Goal: Task Accomplishment & Management: Complete application form

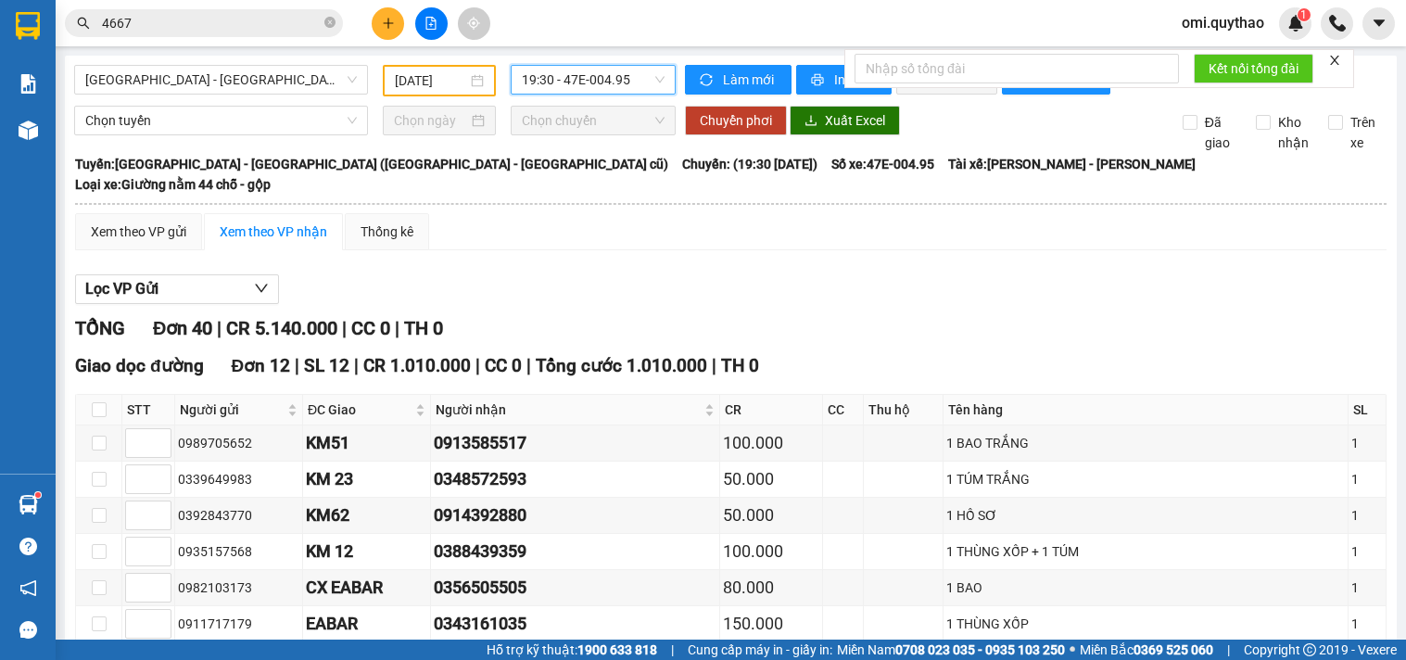
drag, startPoint x: 0, startPoint y: 0, endPoint x: 283, endPoint y: 30, distance: 284.2
click at [303, 29] on span "4667" at bounding box center [204, 23] width 278 height 28
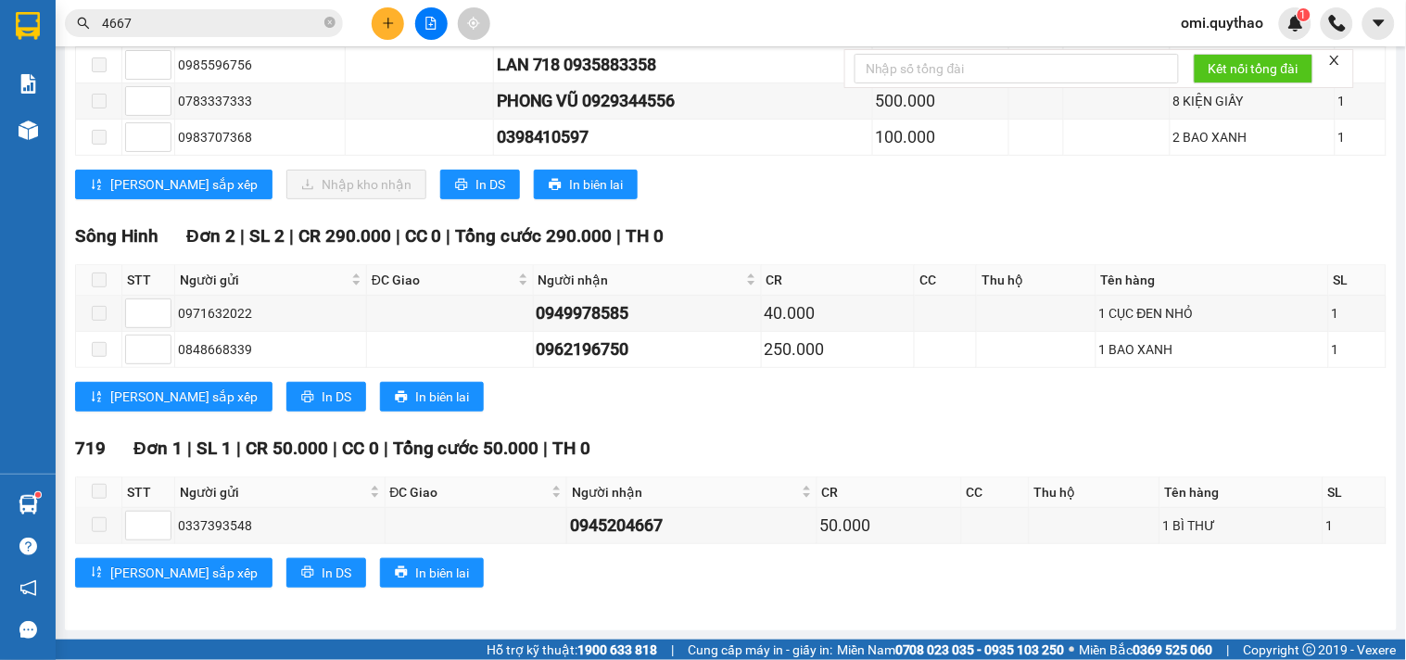
click at [283, 30] on input "4667" at bounding box center [211, 23] width 219 height 20
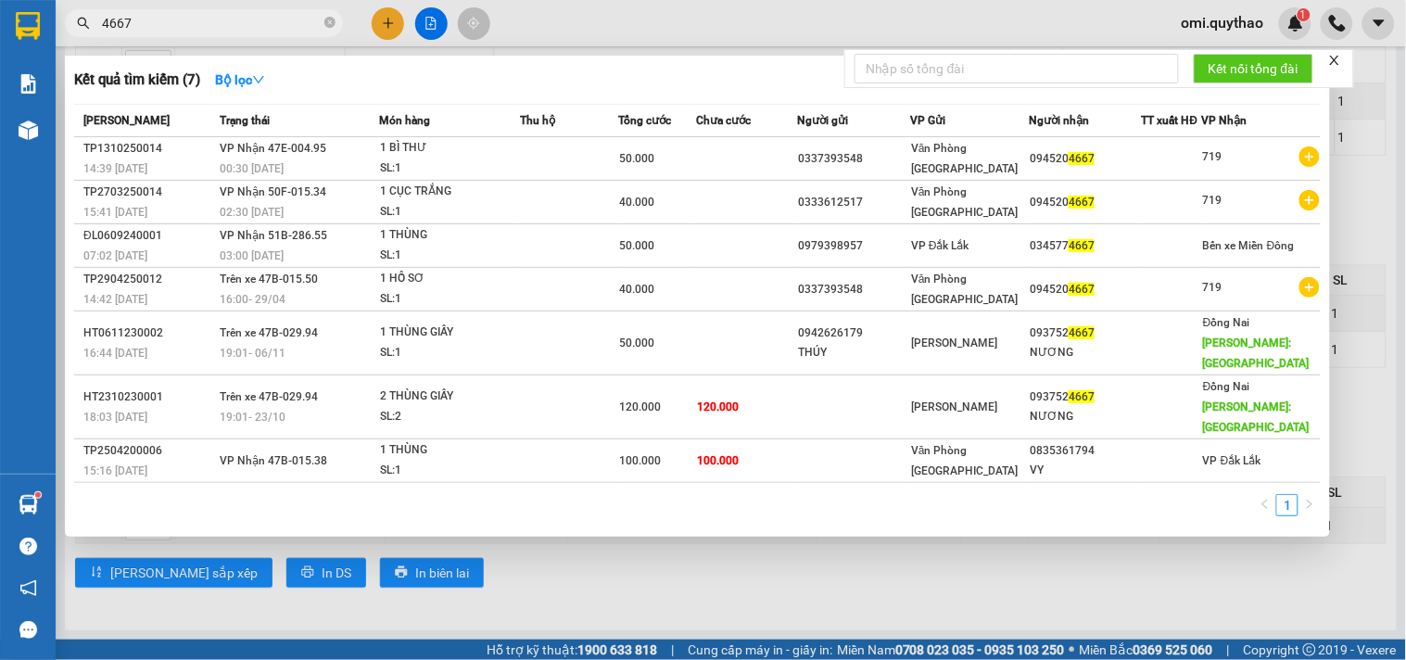
drag, startPoint x: 276, startPoint y: 19, endPoint x: 71, endPoint y: 47, distance: 206.7
click at [71, 40] on div "Kết quả tìm kiếm ( 7 ) Bộ lọc Mã ĐH Trạng thái Món hàng Thu hộ Tổng cước Chưa c…" at bounding box center [180, 23] width 361 height 32
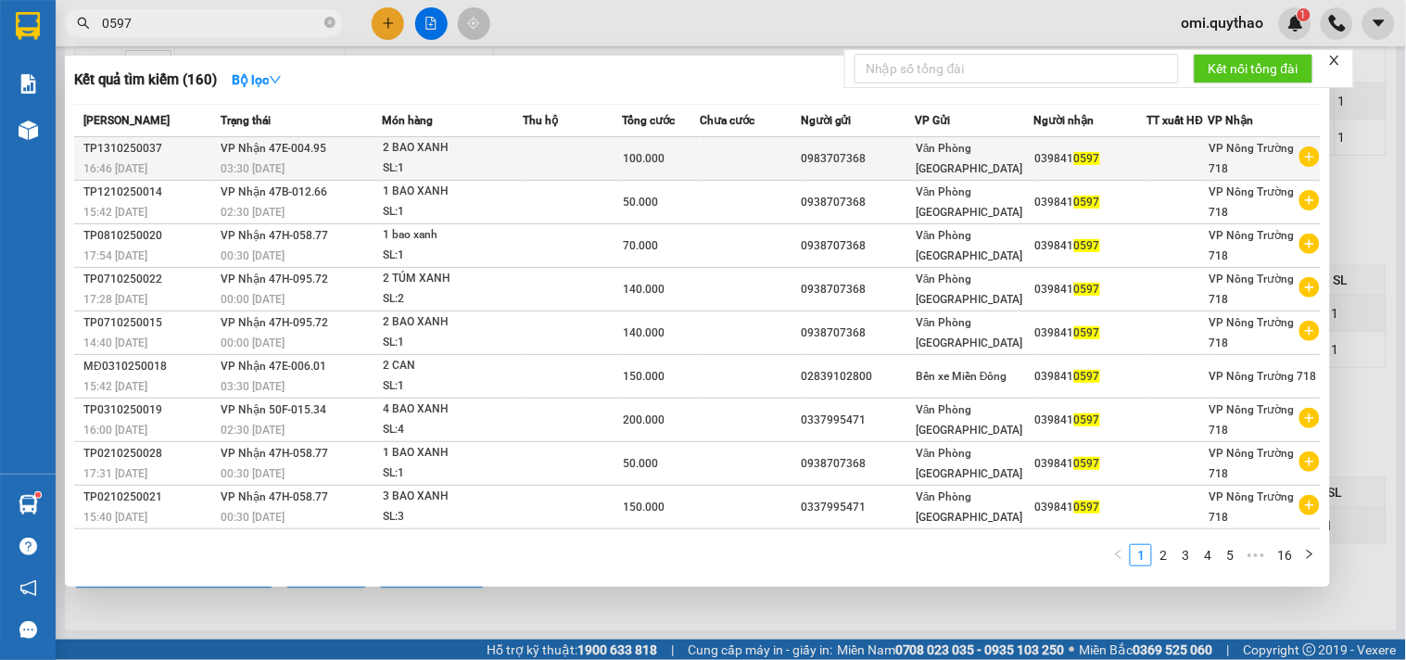
type input "0597"
click at [751, 161] on td at bounding box center [751, 159] width 100 height 44
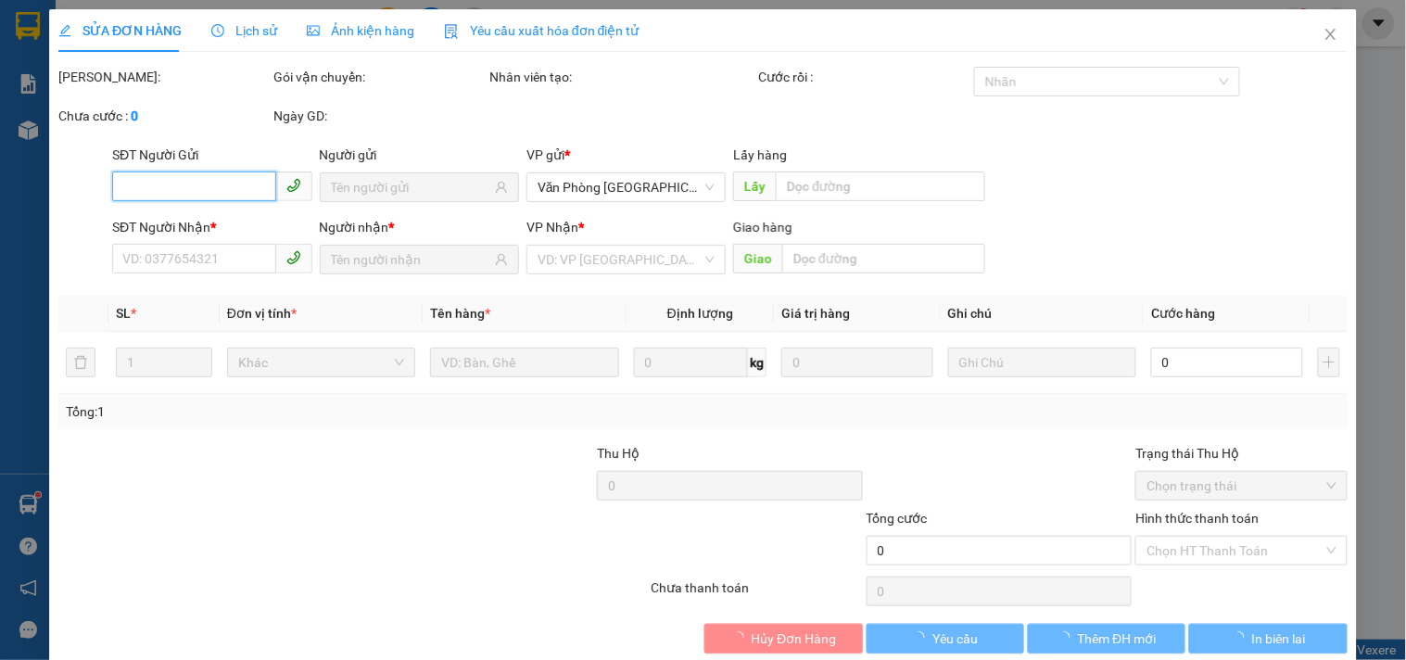
type input "0983707368"
type input "0398410597"
type input "100.000"
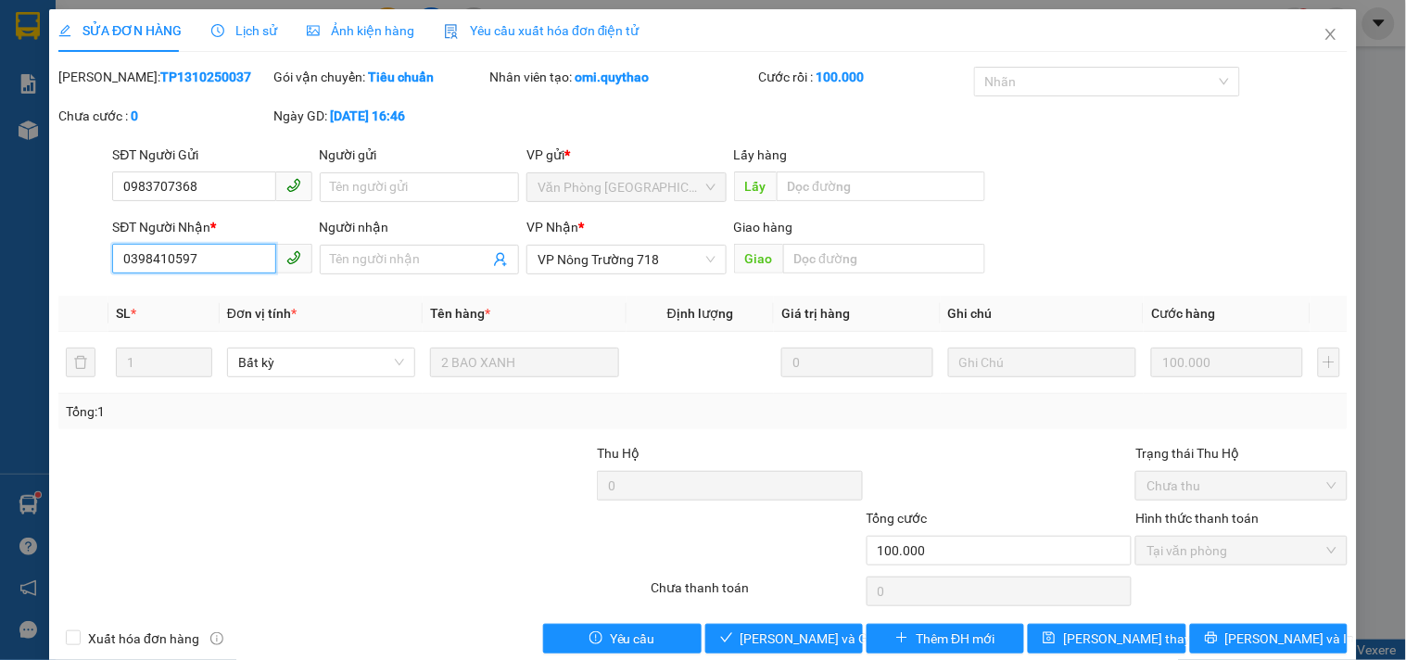
click at [223, 255] on input "0398410597" at bounding box center [193, 259] width 163 height 30
click at [1325, 37] on icon "close" at bounding box center [1330, 34] width 10 height 11
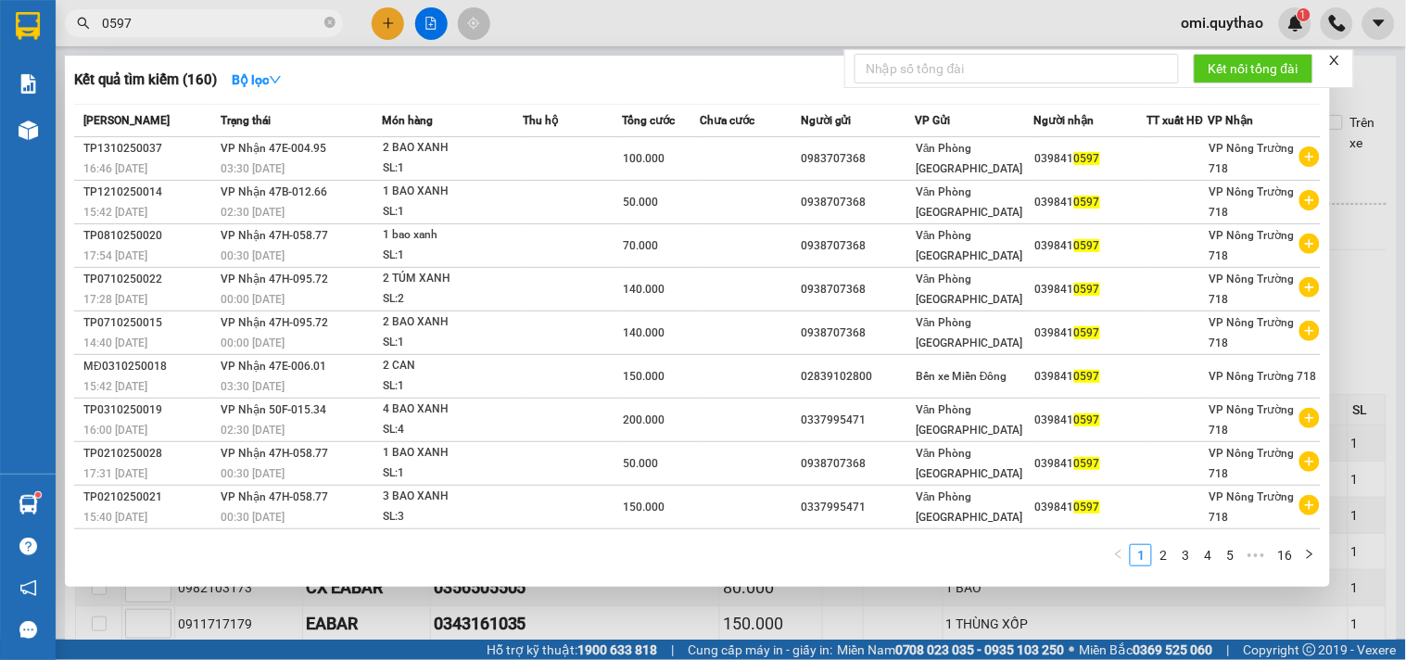
click at [198, 13] on input "0597" at bounding box center [211, 23] width 219 height 20
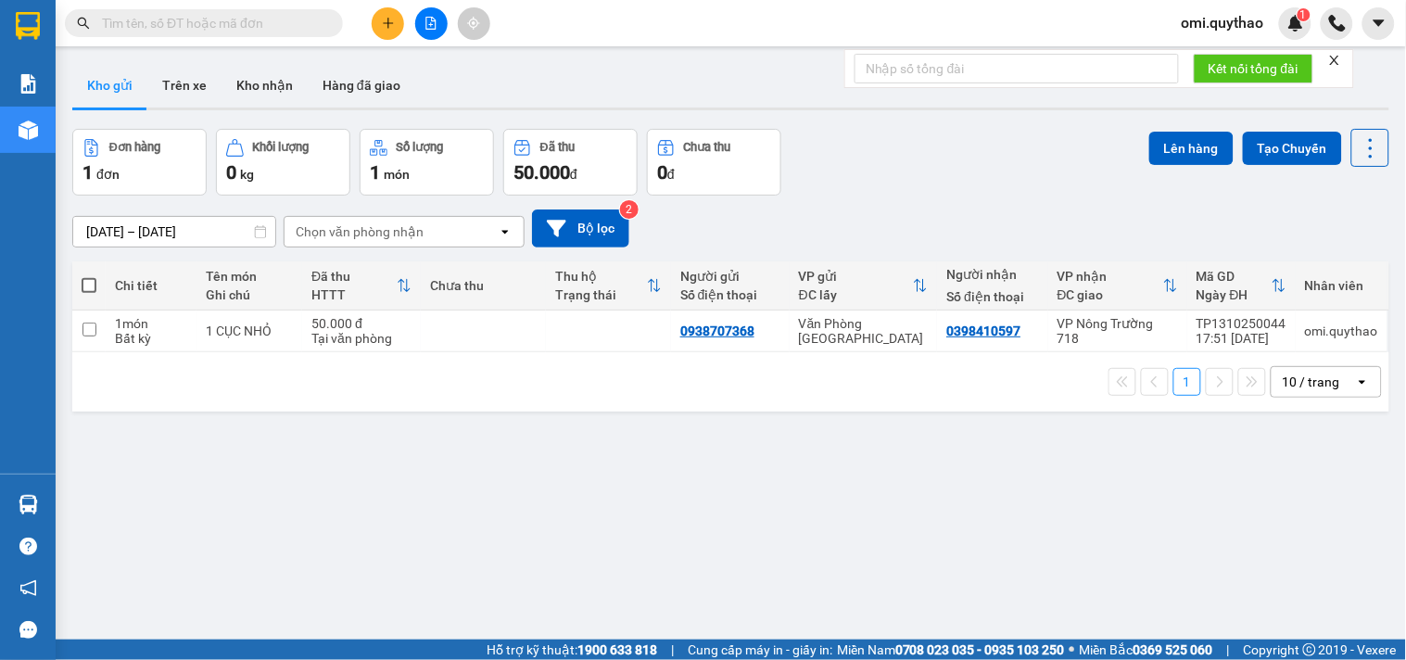
click at [399, 24] on button at bounding box center [388, 23] width 32 height 32
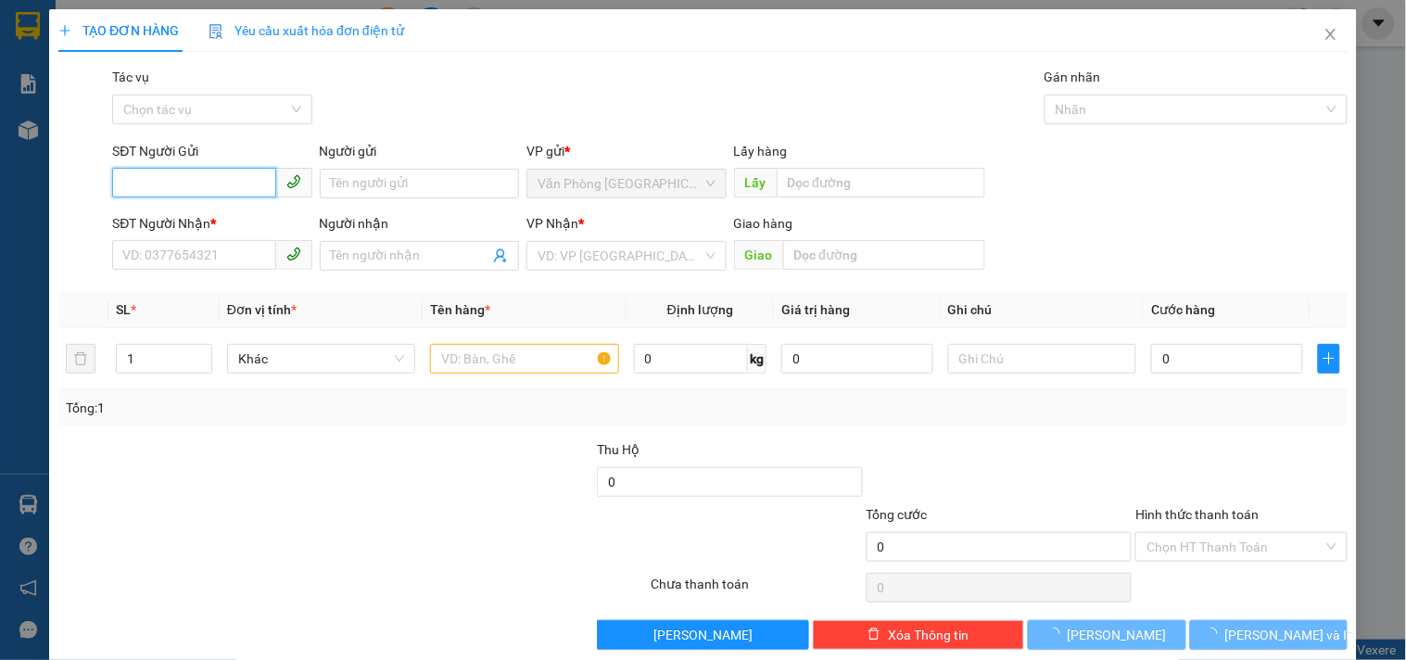
click at [260, 173] on input "SĐT Người Gửi" at bounding box center [193, 183] width 163 height 30
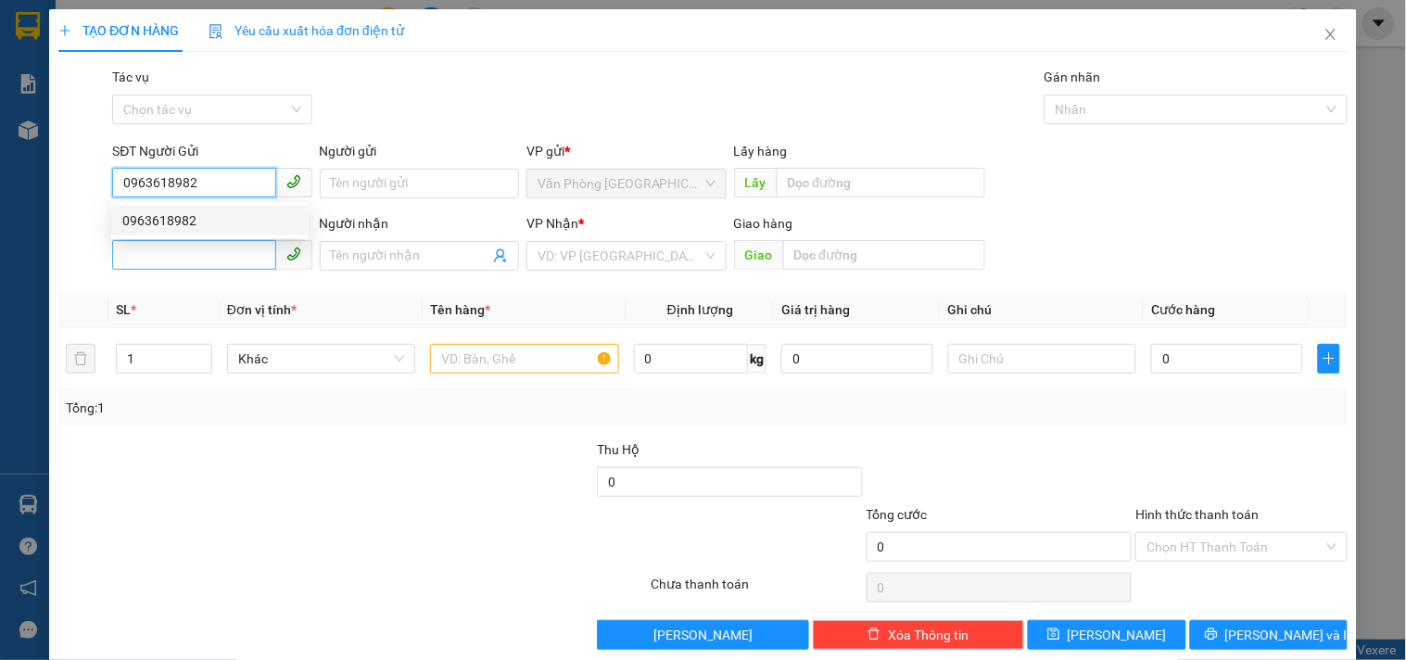
type input "0963618982"
click at [211, 257] on input "SĐT Người Nhận *" at bounding box center [193, 255] width 163 height 30
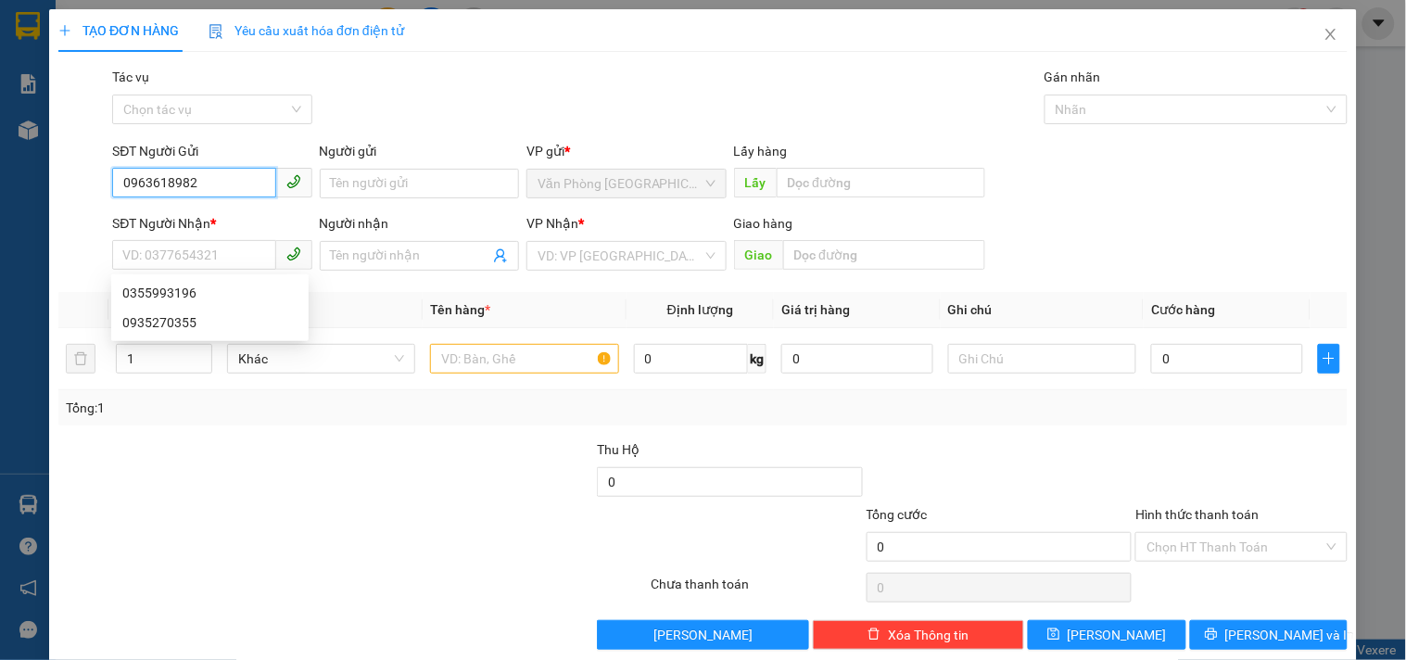
drag, startPoint x: 220, startPoint y: 177, endPoint x: 207, endPoint y: 195, distance: 21.9
click at [220, 176] on input "0963618982" at bounding box center [193, 183] width 163 height 30
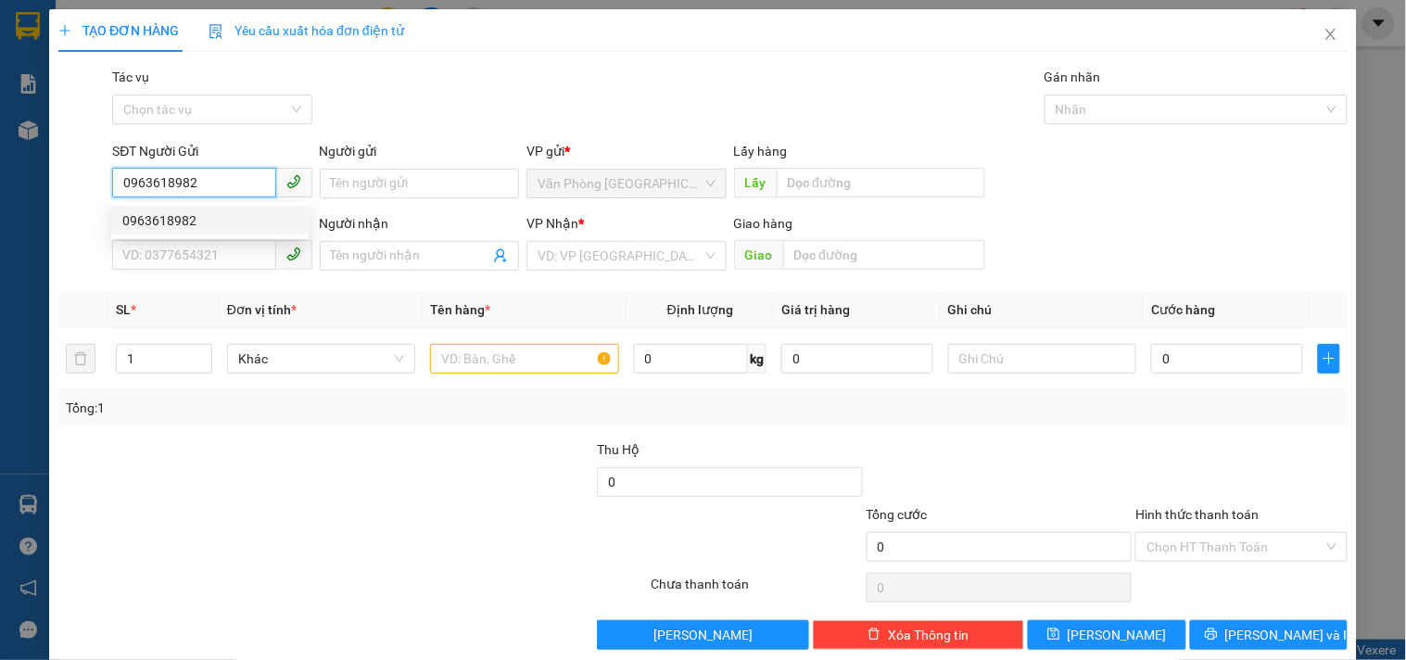
click at [208, 225] on div "0963618982" at bounding box center [209, 220] width 175 height 20
type input "0355993196"
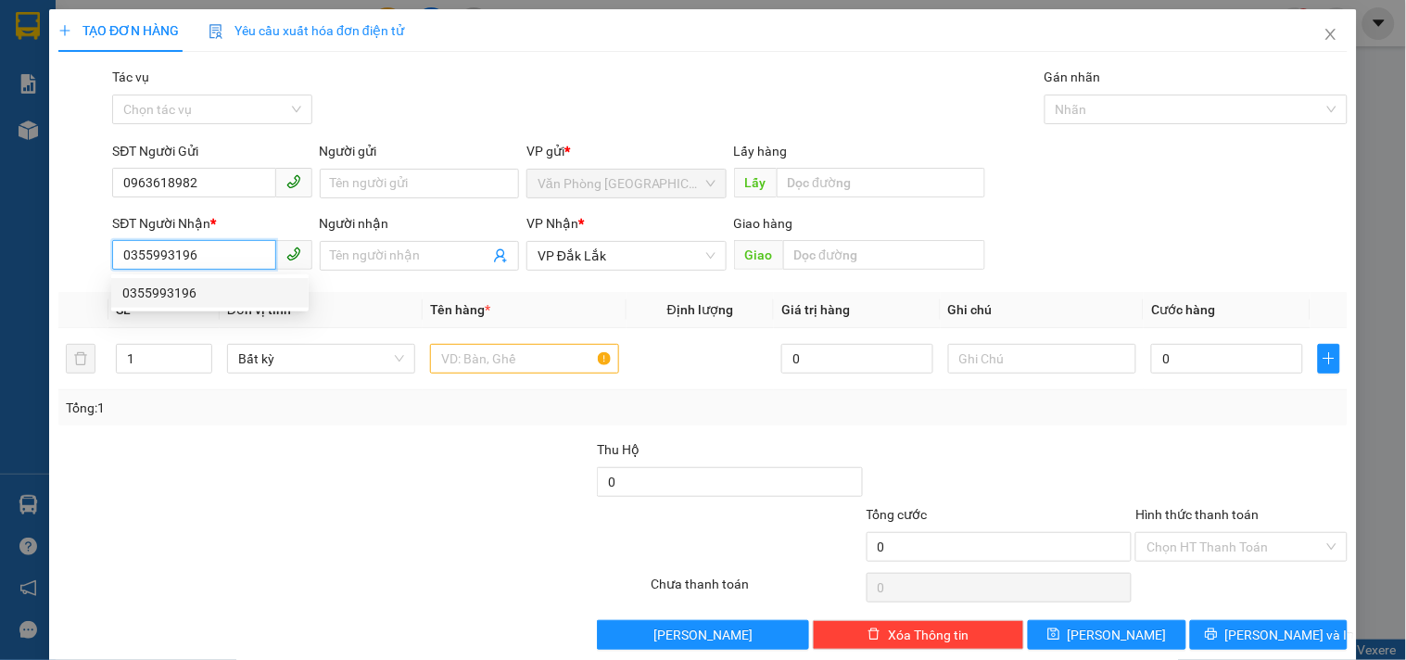
drag, startPoint x: 226, startPoint y: 254, endPoint x: 83, endPoint y: 252, distance: 142.7
click at [83, 252] on div "SĐT Người Nhận * 0355993196 Người nhận Tên người nhận VP Nhận * VP Đắk Lắk Giao…" at bounding box center [703, 245] width 1293 height 65
click at [514, 363] on input "text" at bounding box center [524, 359] width 188 height 30
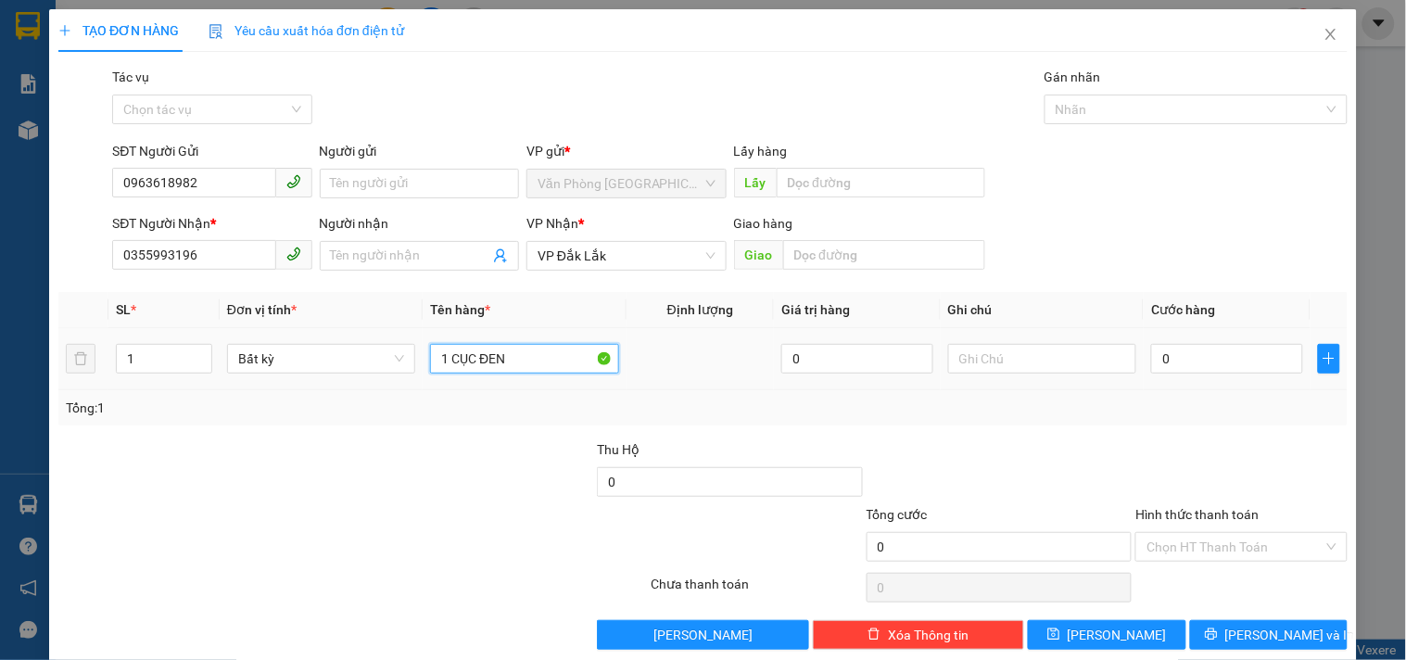
type input "1 CỤC ĐEN"
drag, startPoint x: 1209, startPoint y: 340, endPoint x: 1217, endPoint y: 355, distance: 16.6
click at [1217, 352] on div "0" at bounding box center [1227, 358] width 152 height 37
click at [1221, 358] on input "0" at bounding box center [1227, 359] width 152 height 30
type input "4"
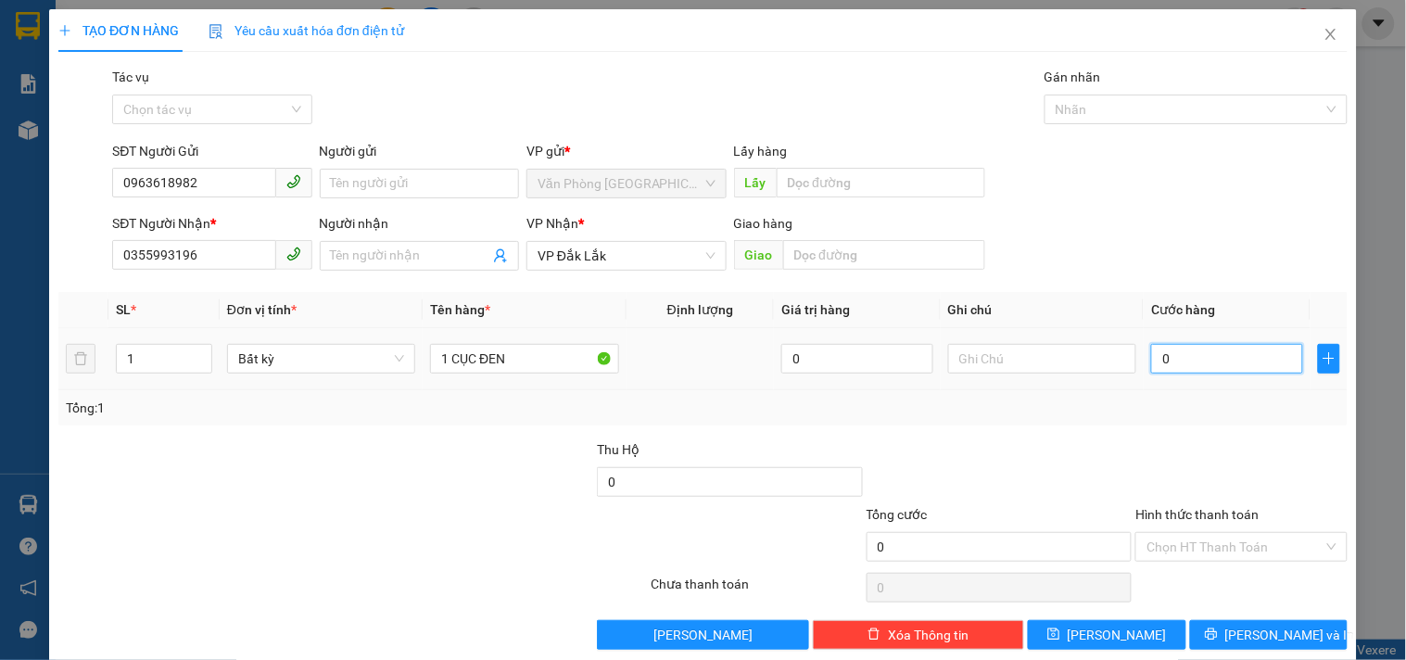
type input "4"
type input "40"
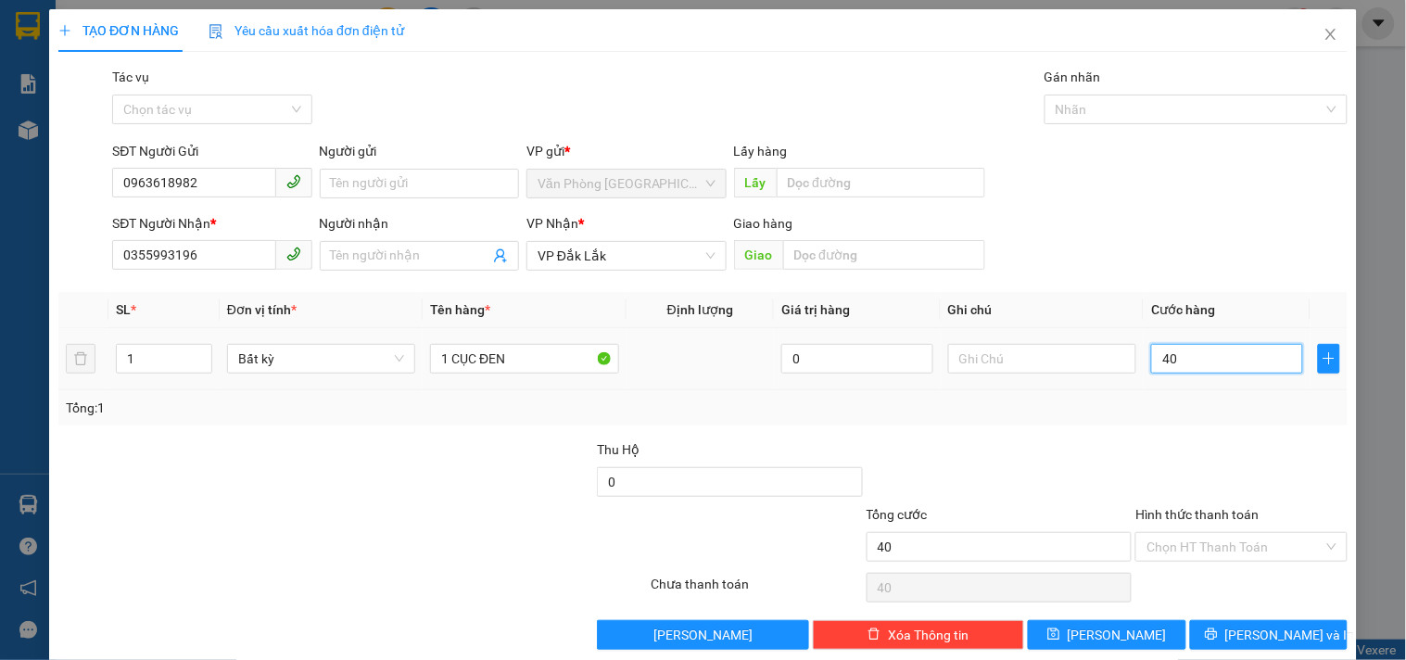
type input "400"
type input "4.000"
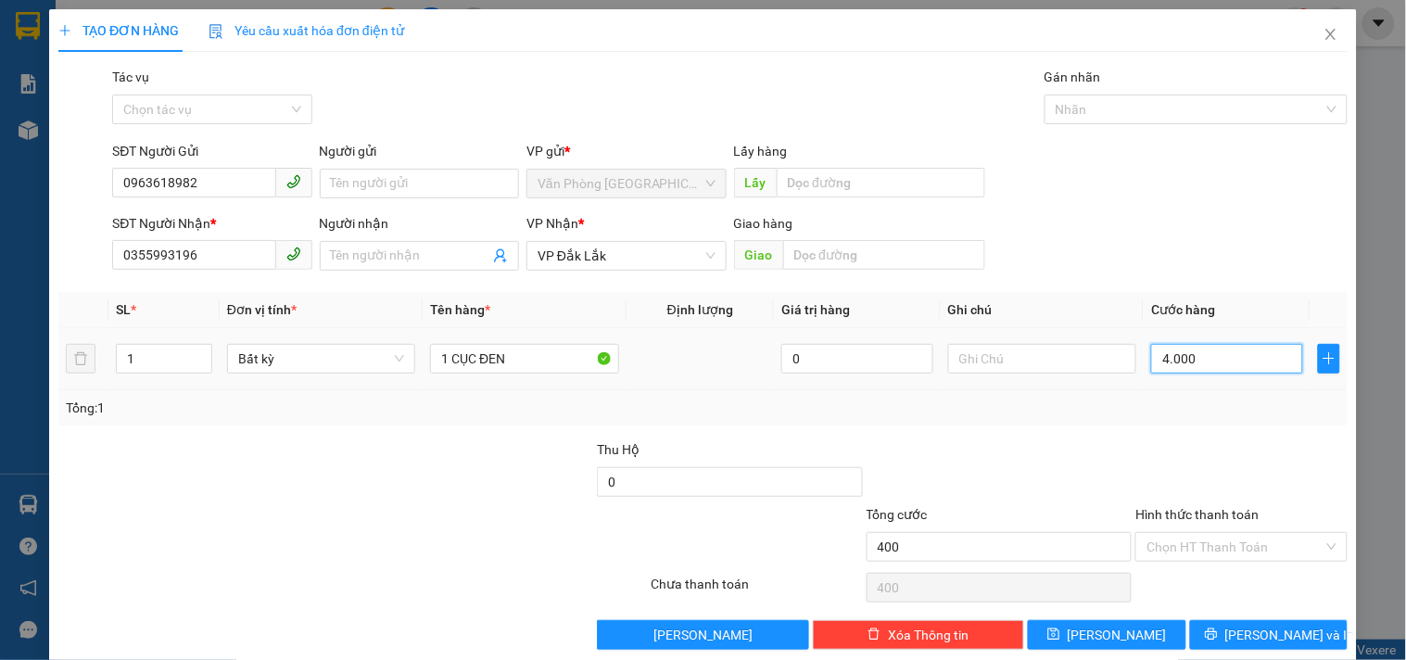
type input "4.000"
type input "40.000"
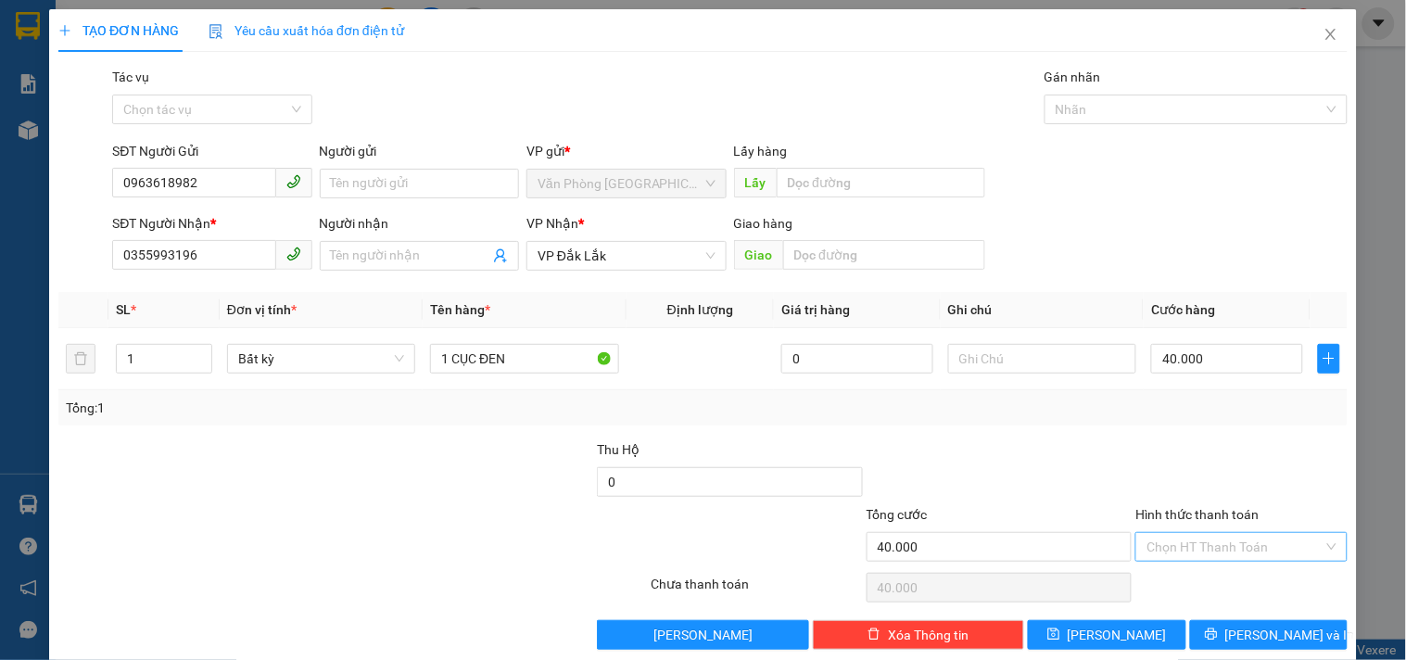
click at [1186, 544] on input "Hình thức thanh toán" at bounding box center [1234, 547] width 176 height 28
click at [1187, 436] on div "Tại văn phòng" at bounding box center [1229, 451] width 209 height 30
type input "0"
click at [1217, 633] on icon "printer" at bounding box center [1211, 634] width 12 height 12
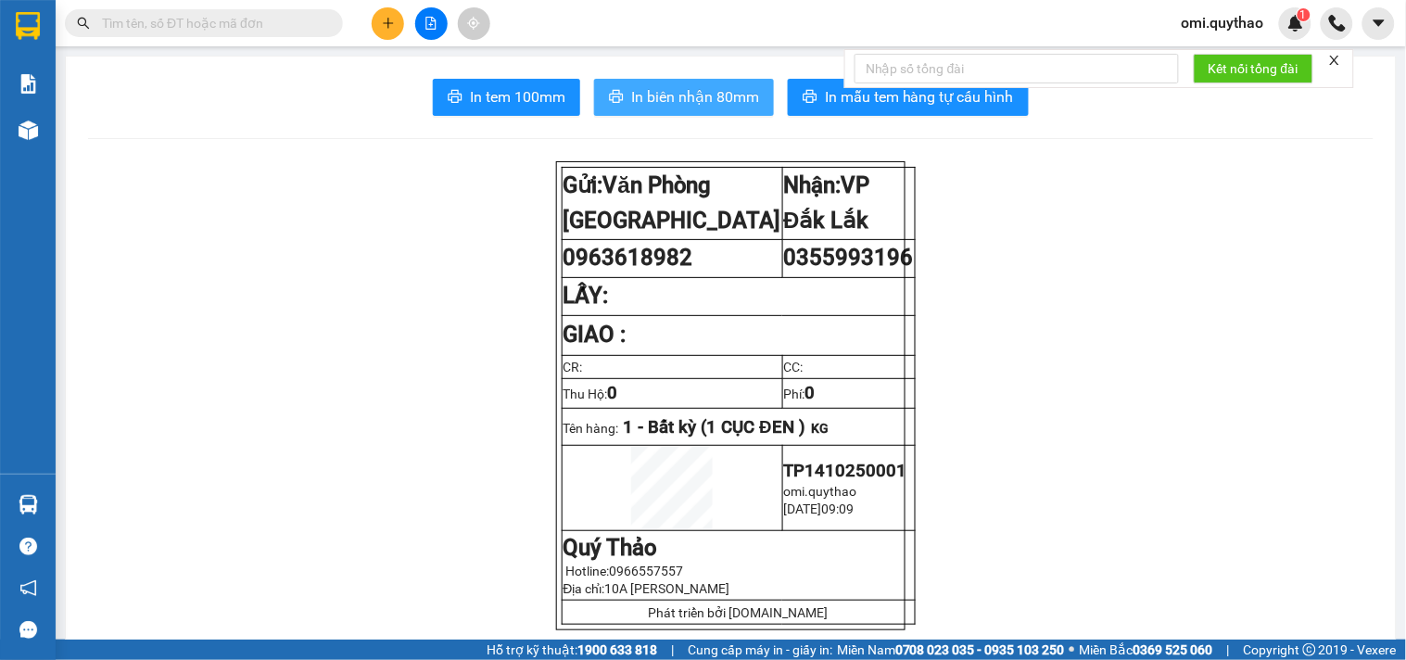
click at [701, 88] on span "In biên nhận 80mm" at bounding box center [695, 96] width 128 height 23
click at [406, 21] on div at bounding box center [430, 23] width 139 height 32
click at [401, 20] on button at bounding box center [388, 23] width 32 height 32
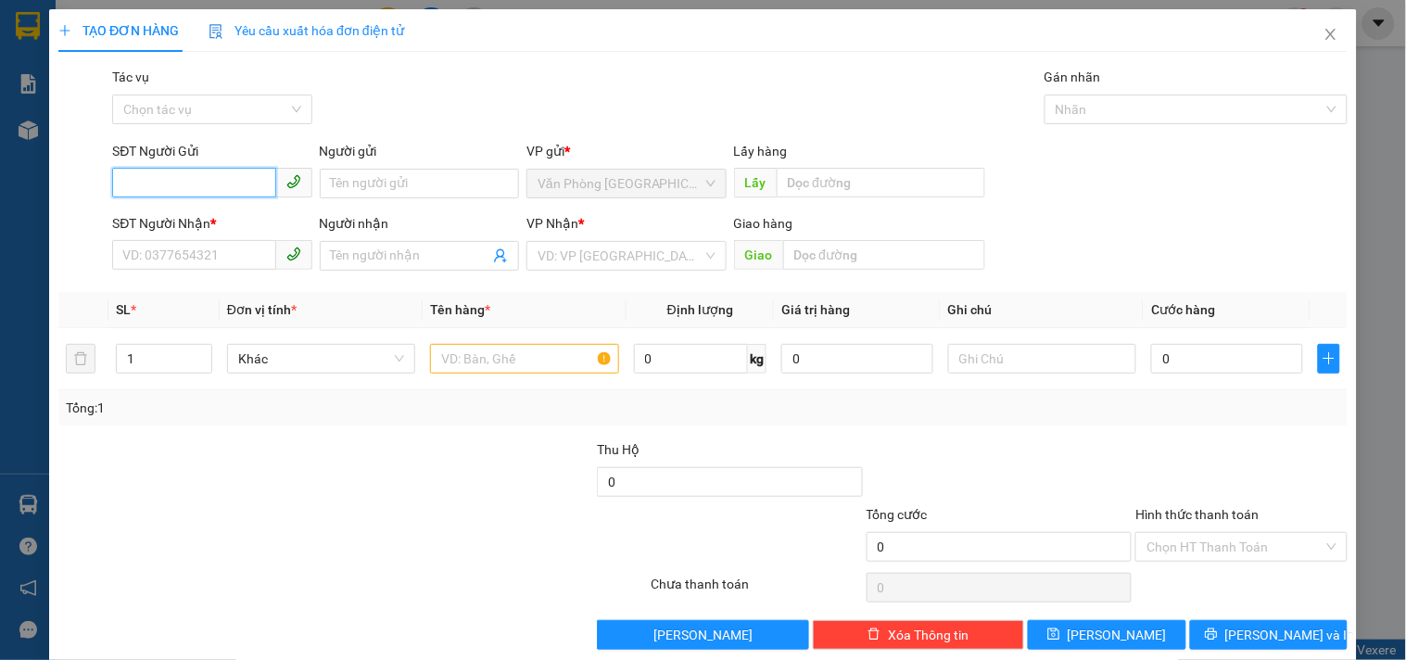
click at [234, 178] on input "SĐT Người Gửi" at bounding box center [193, 183] width 163 height 30
type input "0909130477"
click at [176, 221] on div "0909130477" at bounding box center [209, 220] width 175 height 20
type input "0975495079"
type input "0909130477"
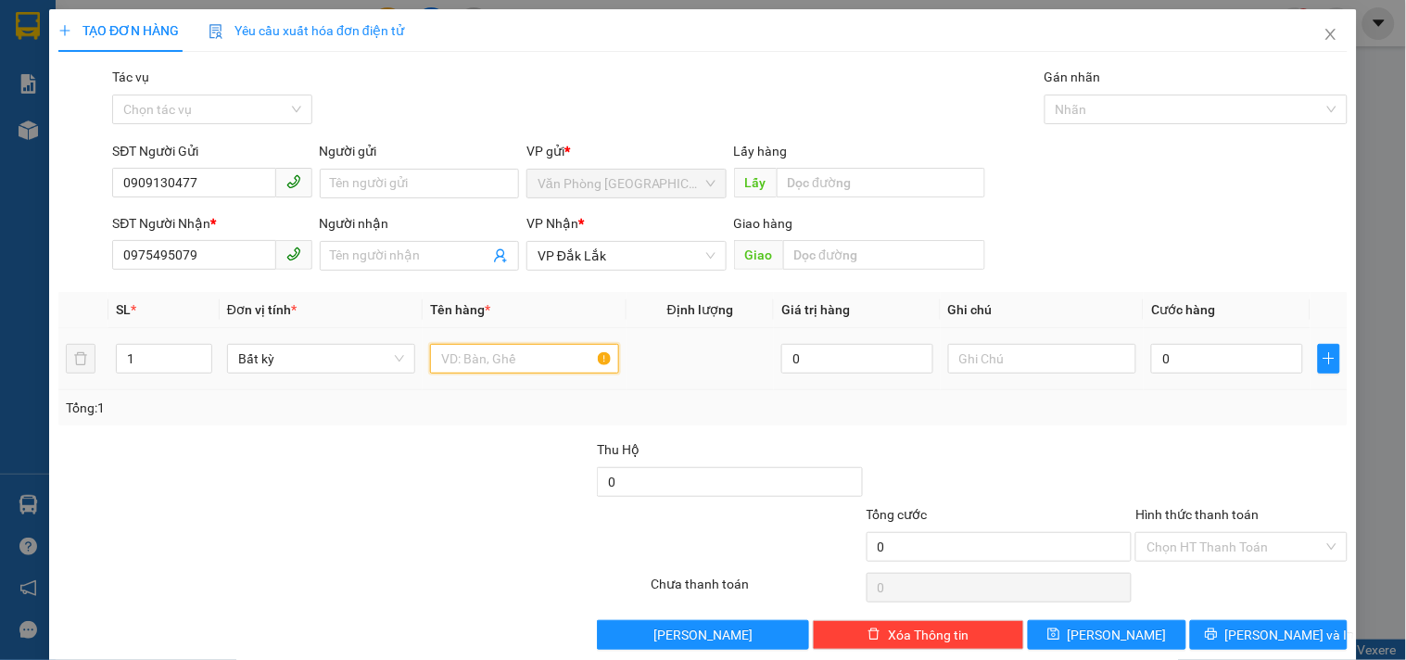
click at [540, 359] on input "text" at bounding box center [524, 359] width 188 height 30
type input "1 KIỆN ĐEN"
click at [1165, 364] on input "0" at bounding box center [1227, 359] width 152 height 30
type input "5"
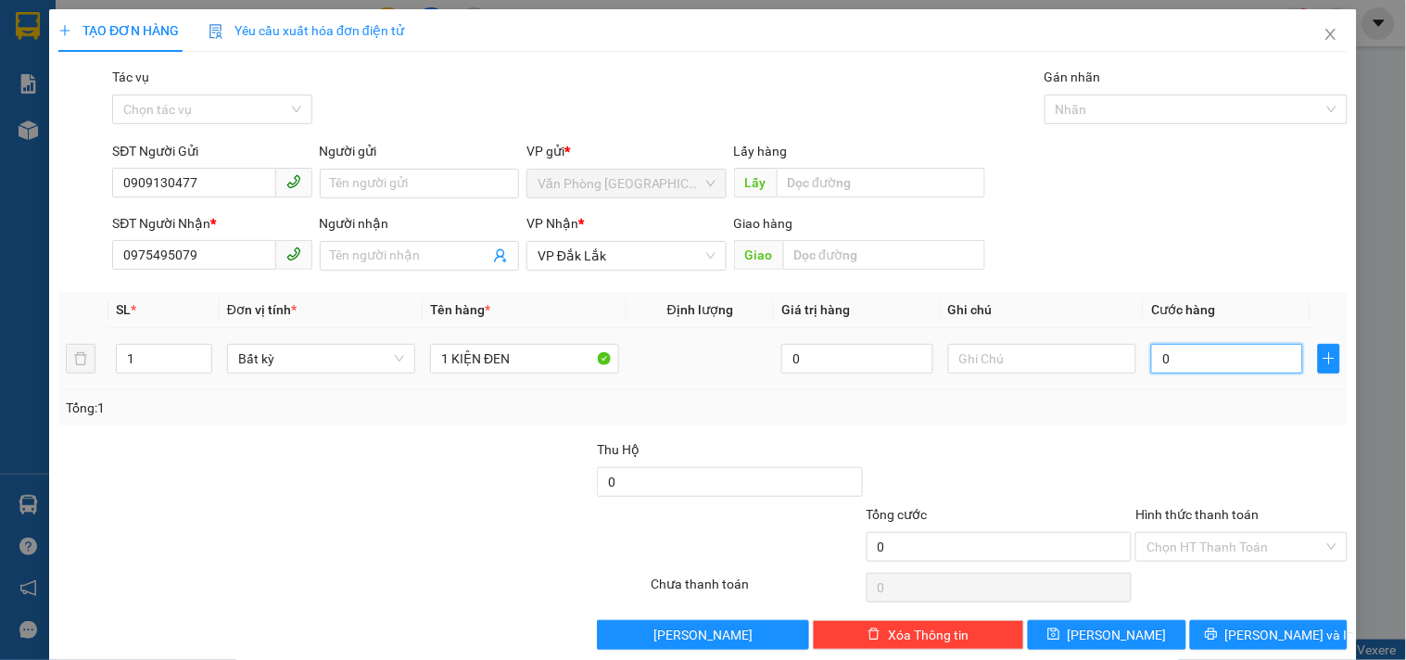
type input "5"
type input "50"
type input "500"
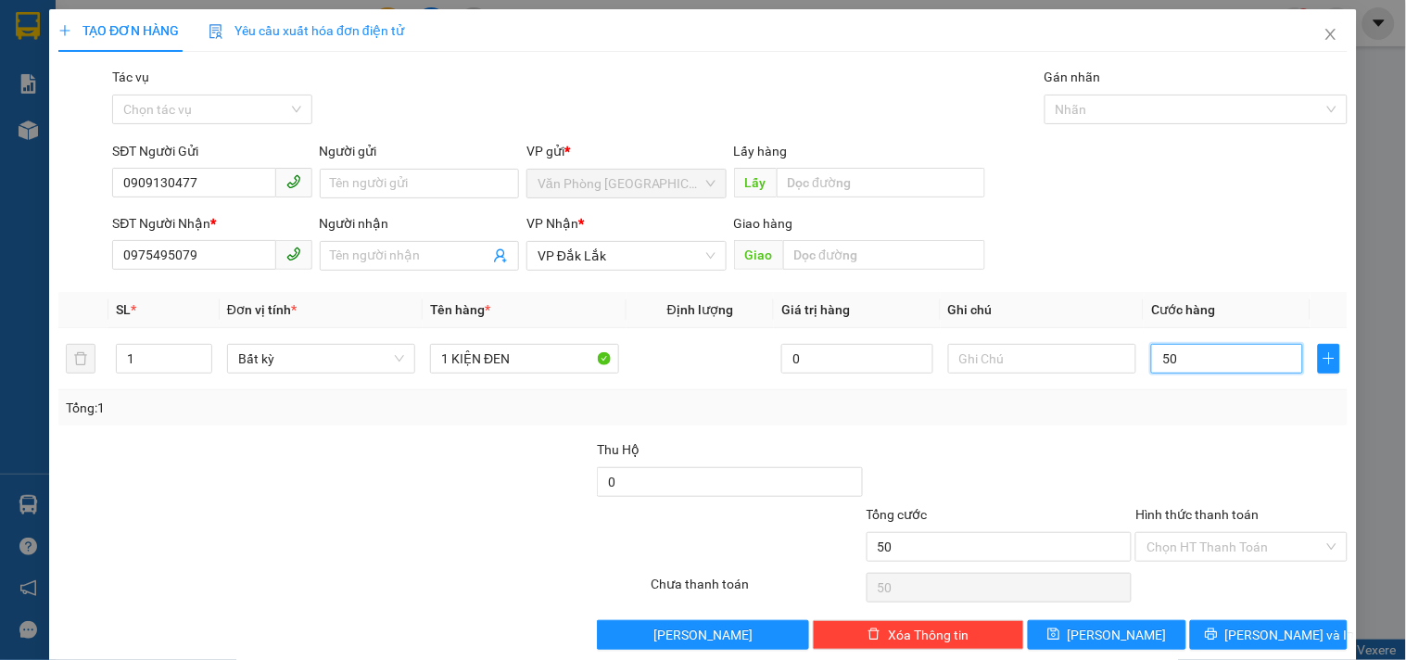
type input "500"
type input "5.000"
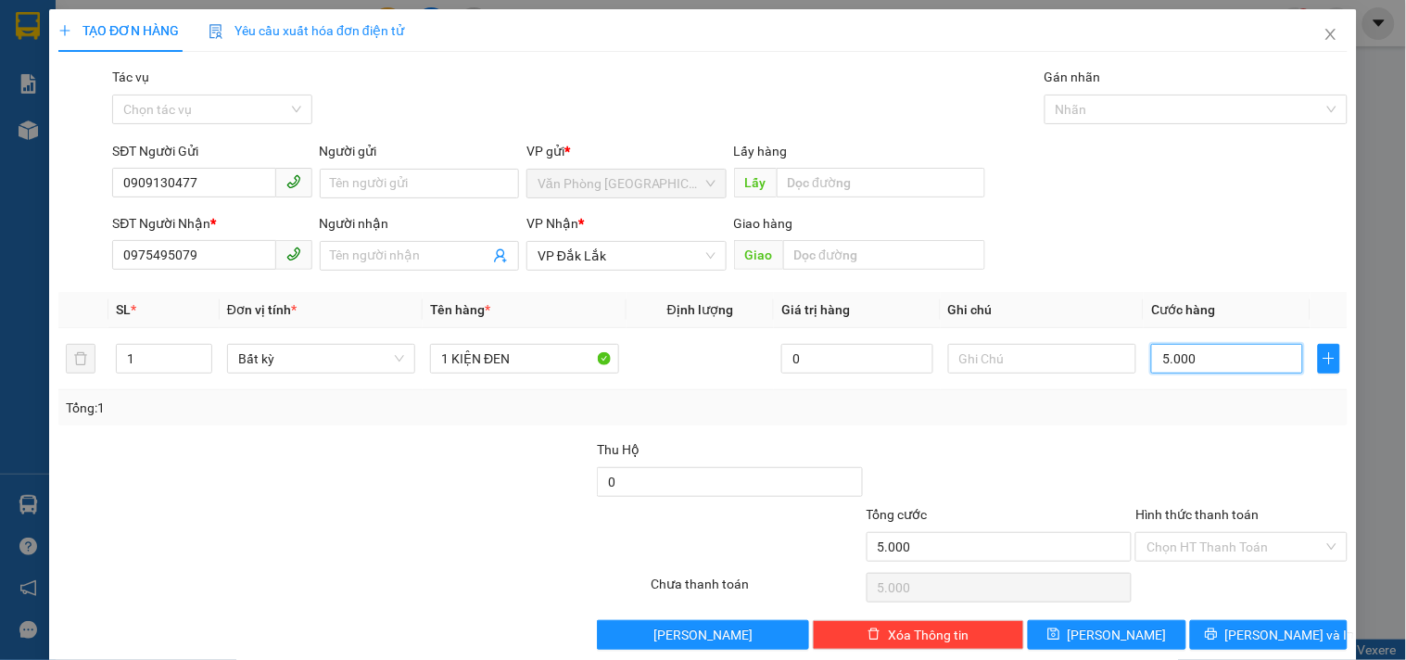
type input "50.000"
click at [1154, 540] on input "Hình thức thanh toán" at bounding box center [1234, 547] width 176 height 28
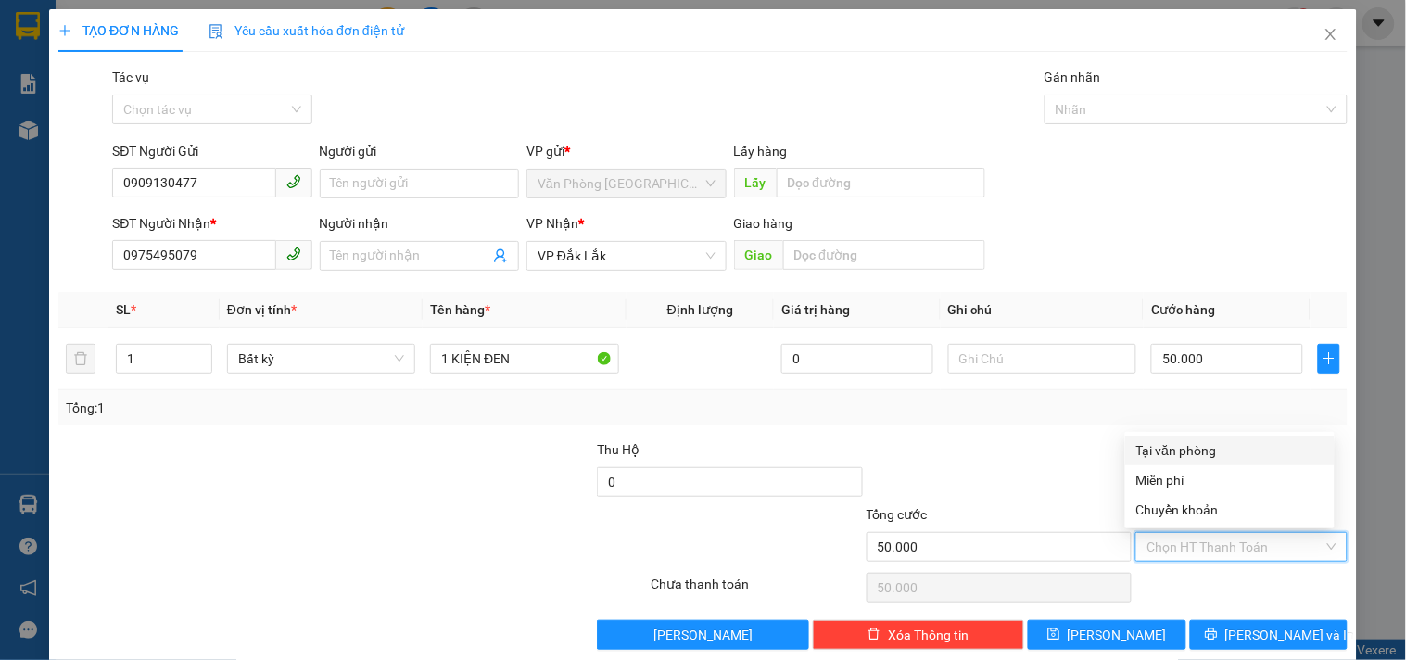
drag, startPoint x: 1186, startPoint y: 439, endPoint x: 1218, endPoint y: 478, distance: 50.1
click at [1187, 440] on div "Tại văn phòng" at bounding box center [1229, 450] width 187 height 20
type input "0"
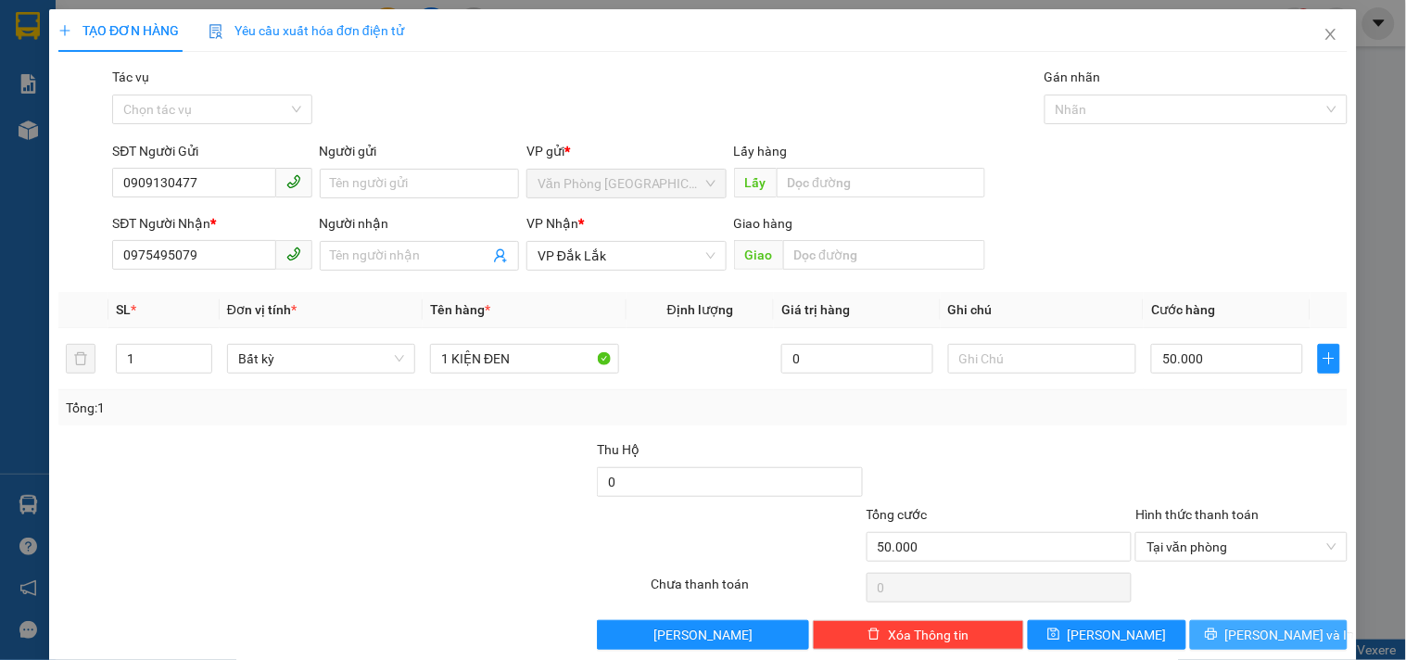
click at [1290, 626] on span "[PERSON_NAME] và In" at bounding box center [1290, 635] width 130 height 20
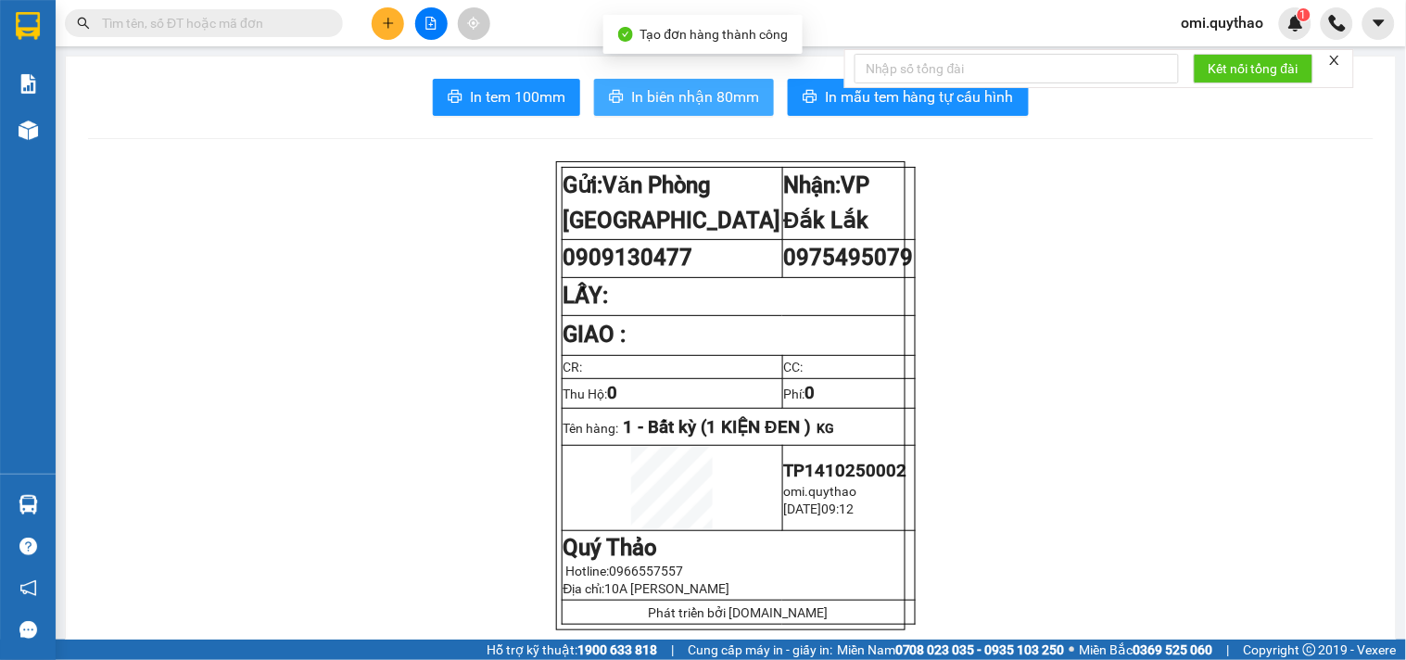
click at [701, 84] on button "In biên nhận 80mm" at bounding box center [684, 97] width 180 height 37
